Goal: Task Accomplishment & Management: Manage account settings

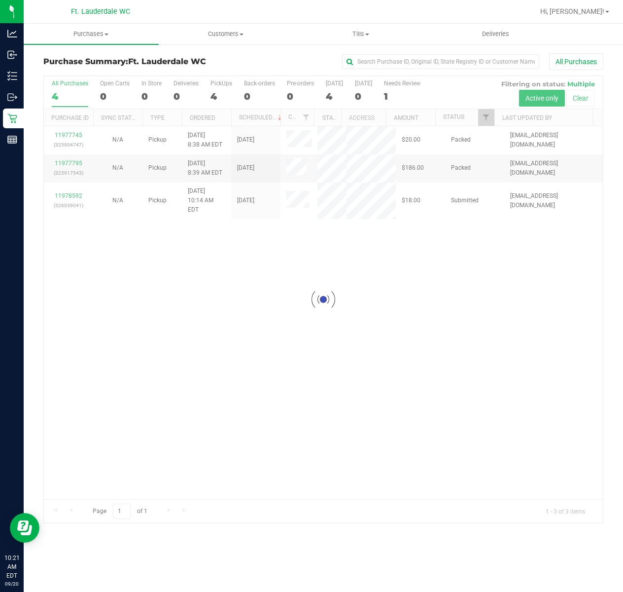
click at [78, 188] on div at bounding box center [323, 299] width 559 height 447
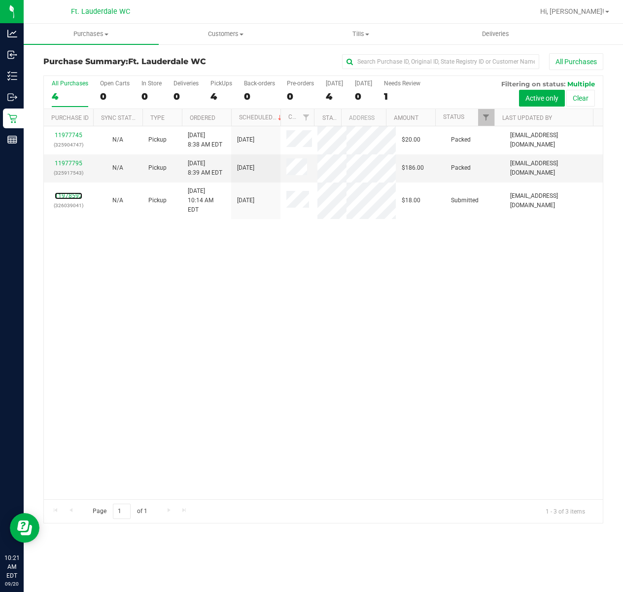
click at [78, 192] on link "11978592" at bounding box center [69, 195] width 28 height 7
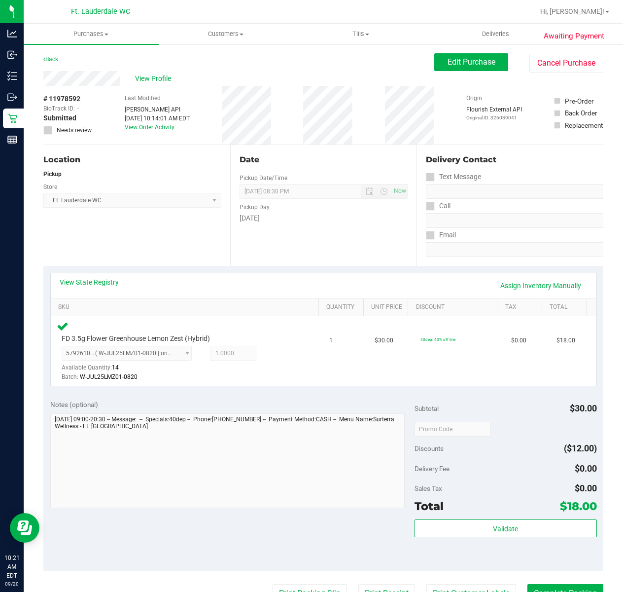
scroll to position [66, 0]
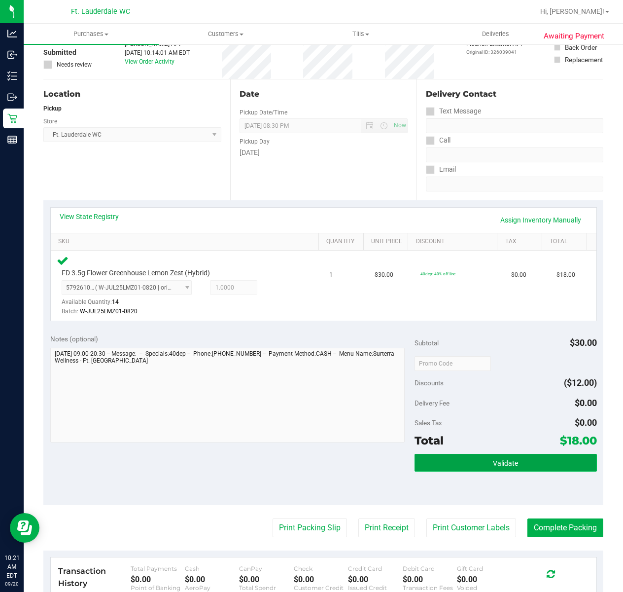
click at [459, 462] on button "Validate" at bounding box center [506, 463] width 182 height 18
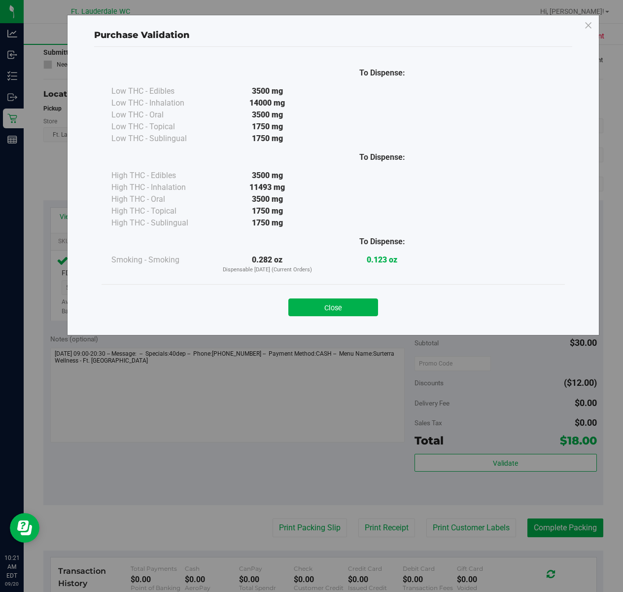
click at [386, 303] on div "Close" at bounding box center [333, 304] width 449 height 25
click at [364, 312] on button "Close" at bounding box center [333, 307] width 90 height 18
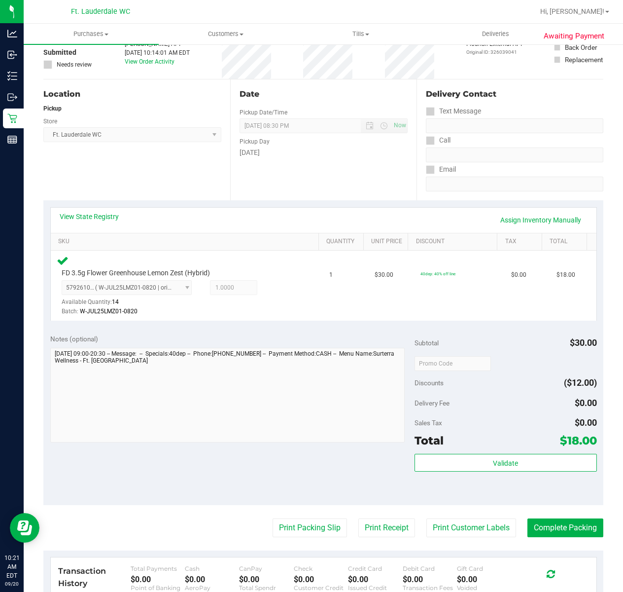
click at [318, 509] on purchase-details "Back Edit Purchase Cancel Purchase View Profile # 11978592 BioTrack ID: - Submi…" at bounding box center [323, 365] width 560 height 754
click at [320, 529] on button "Print Packing Slip" at bounding box center [310, 527] width 74 height 19
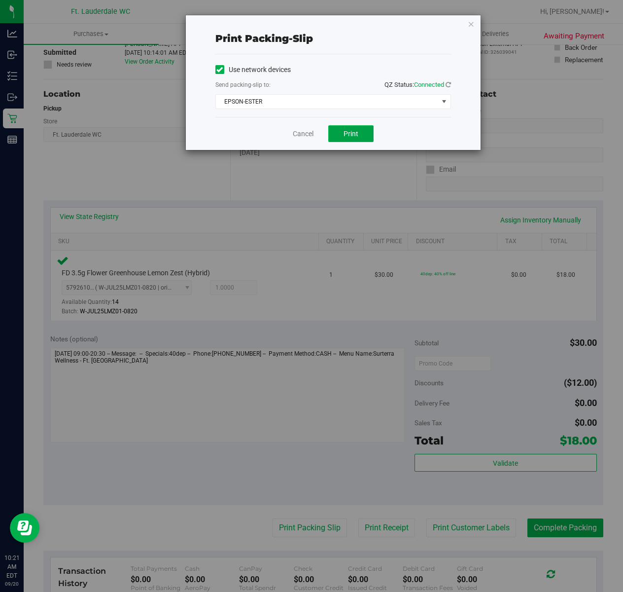
click at [334, 133] on button "Print" at bounding box center [350, 133] width 45 height 17
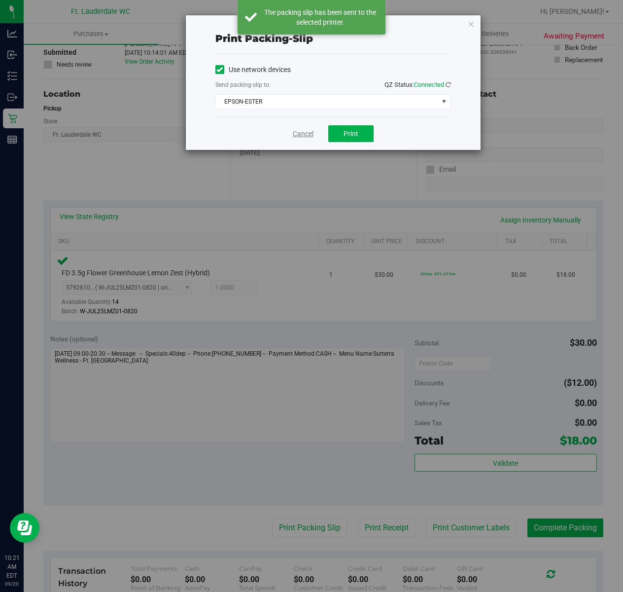
click at [301, 135] on link "Cancel" at bounding box center [303, 134] width 21 height 10
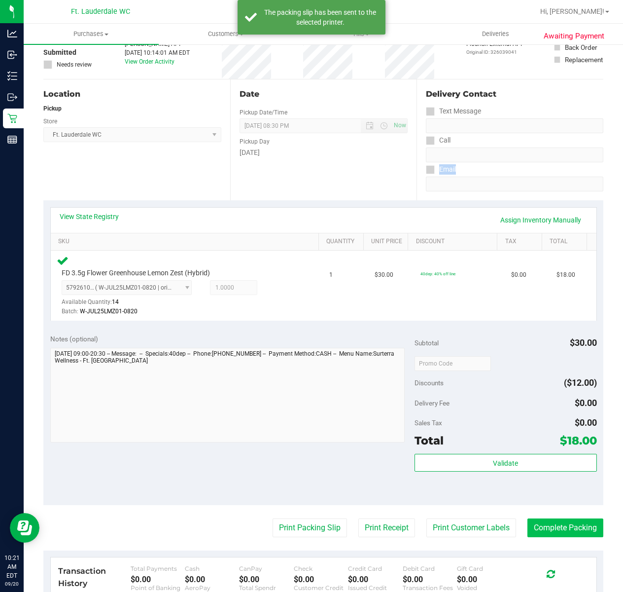
click at [584, 519] on purchase-details "Back Edit Purchase Cancel Purchase View Profile # 11978592 BioTrack ID: - Submi…" at bounding box center [323, 365] width 560 height 754
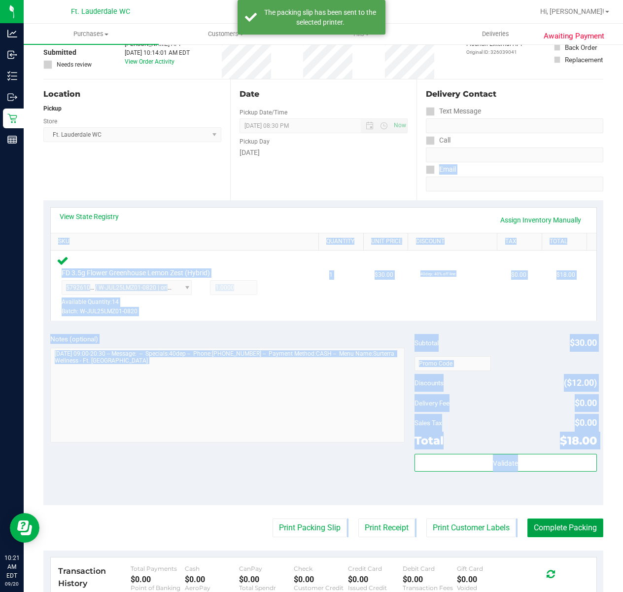
click at [584, 521] on button "Complete Packing" at bounding box center [566, 527] width 76 height 19
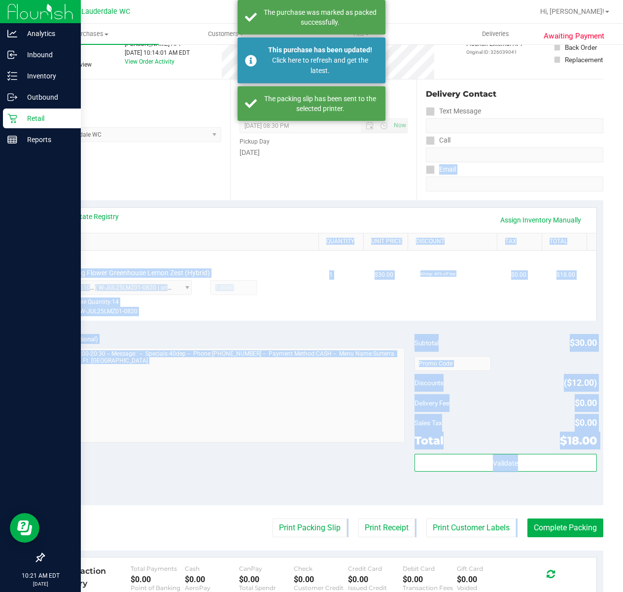
click at [14, 123] on icon at bounding box center [12, 118] width 10 height 10
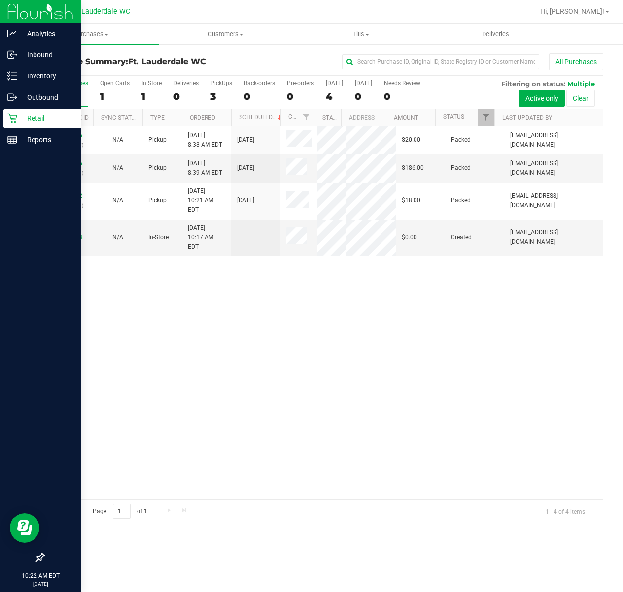
click at [10, 113] on icon at bounding box center [12, 118] width 10 height 10
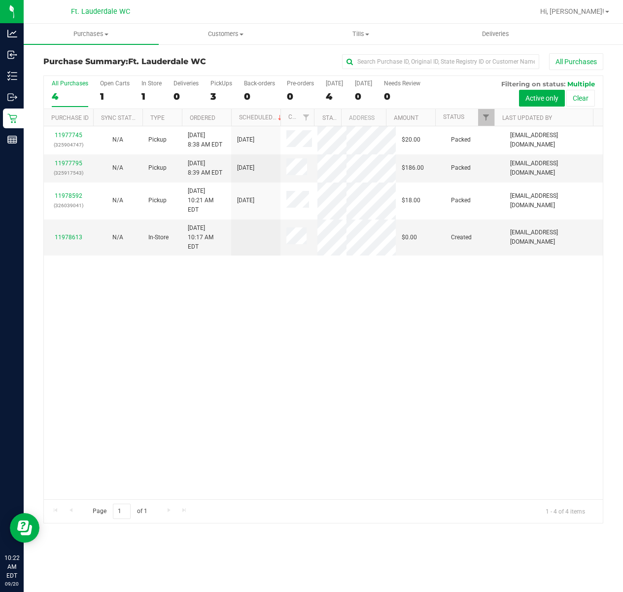
click at [257, 310] on div "11977745 (325904747) N/A Pickup [DATE] 8:38 AM EDT 9/20/2025 $20.00 Packed [EMA…" at bounding box center [323, 312] width 559 height 373
click at [67, 233] on div "11978613" at bounding box center [68, 237] width 37 height 9
click at [73, 234] on link "11978613" at bounding box center [69, 237] width 28 height 7
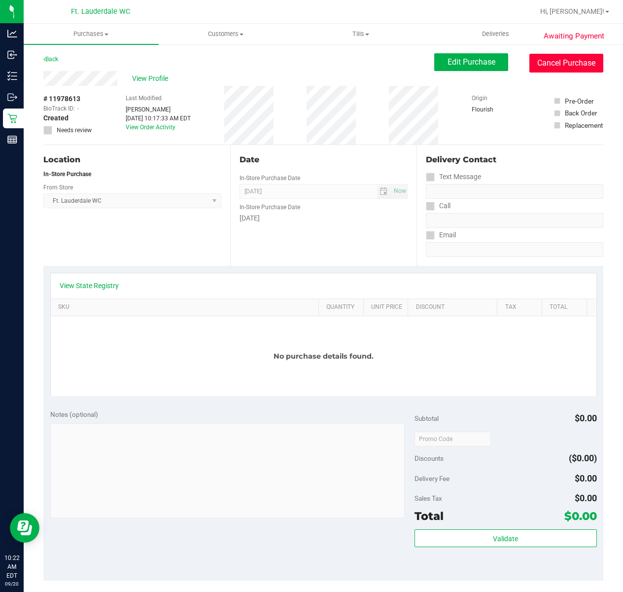
click at [563, 71] on button "Cancel Purchase" at bounding box center [567, 63] width 74 height 19
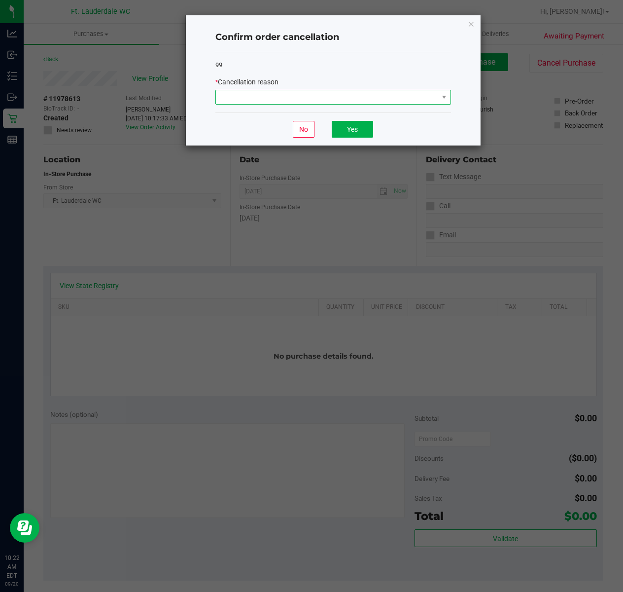
click at [297, 104] on span at bounding box center [327, 97] width 222 height 14
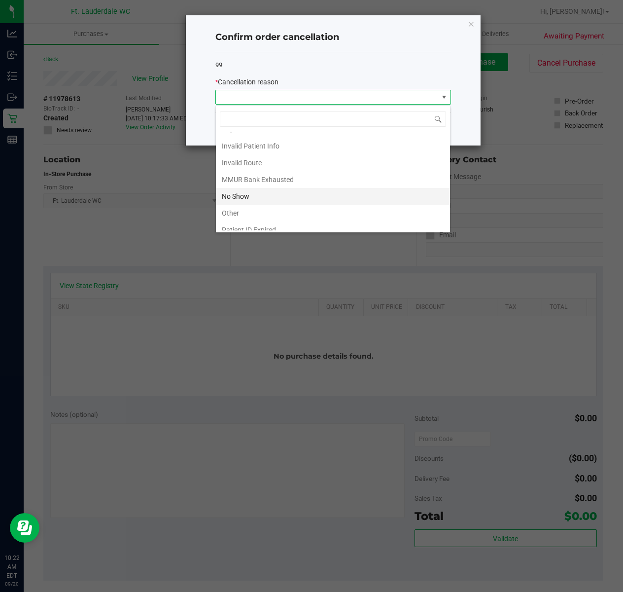
scroll to position [55, 0]
click at [249, 187] on li "Other" at bounding box center [333, 188] width 234 height 17
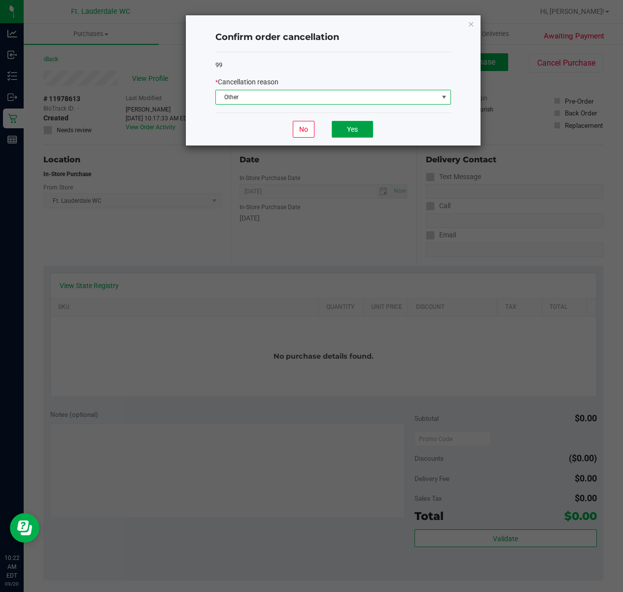
click at [362, 136] on button "Yes" at bounding box center [352, 129] width 41 height 17
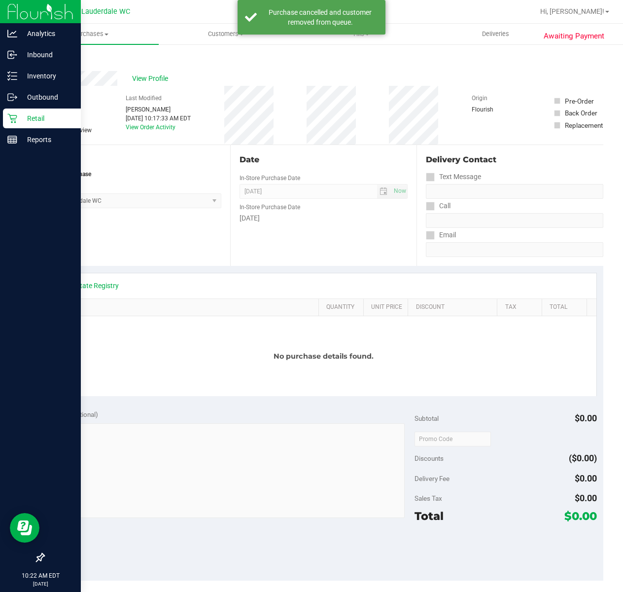
click at [24, 119] on p "Retail" at bounding box center [46, 118] width 59 height 12
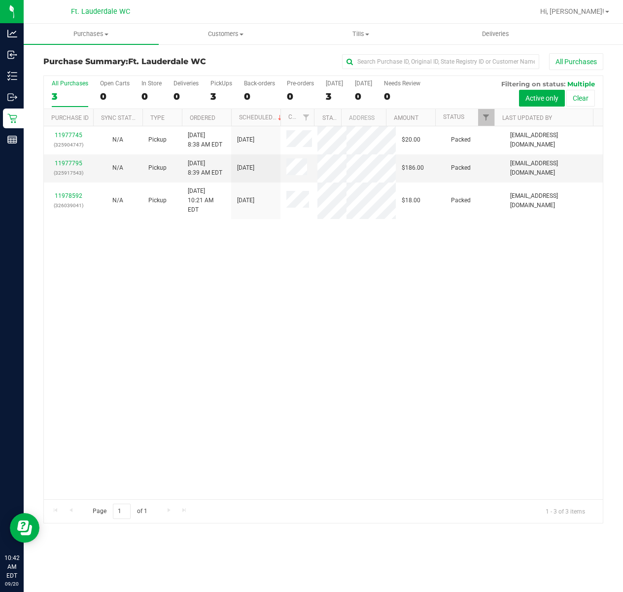
click at [348, 417] on div "11977745 (325904747) N/A Pickup [DATE] 8:38 AM EDT 9/20/2025 $20.00 Packed [EMA…" at bounding box center [323, 312] width 559 height 373
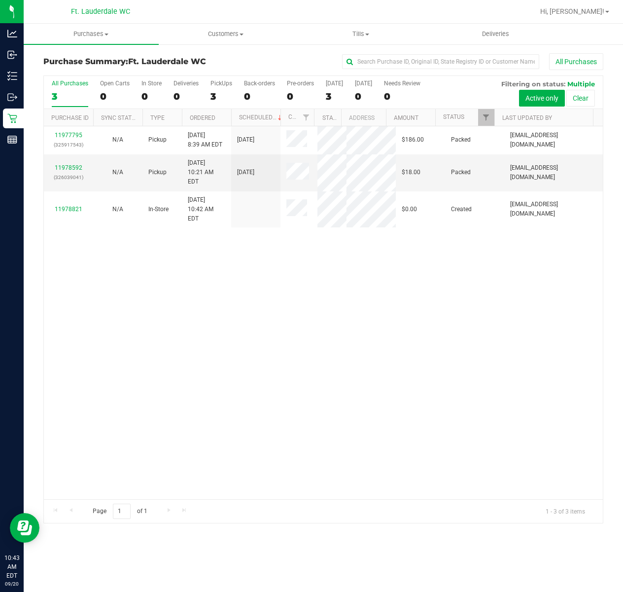
click at [244, 359] on div "11977795 (325917543) N/A Pickup [DATE] 8:39 AM EDT 9/20/2025 $186.00 Packed [EM…" at bounding box center [323, 312] width 559 height 373
